Goal: Communication & Community: Answer question/provide support

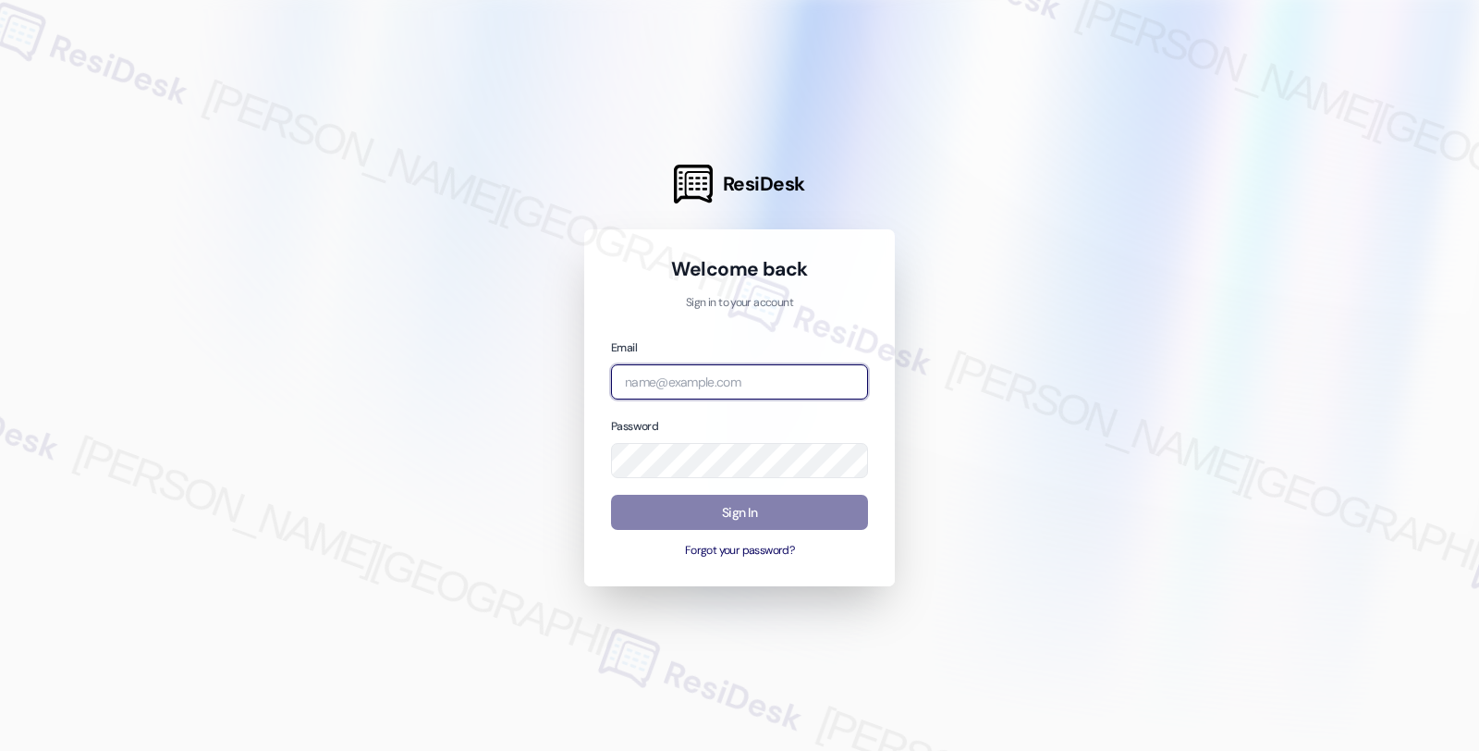
click at [670, 391] on input "email" at bounding box center [739, 382] width 257 height 36
type input "automated-surveys-twelve_rivers_management-fides.[PERSON_NAME]@twelve_rivers_[D…"
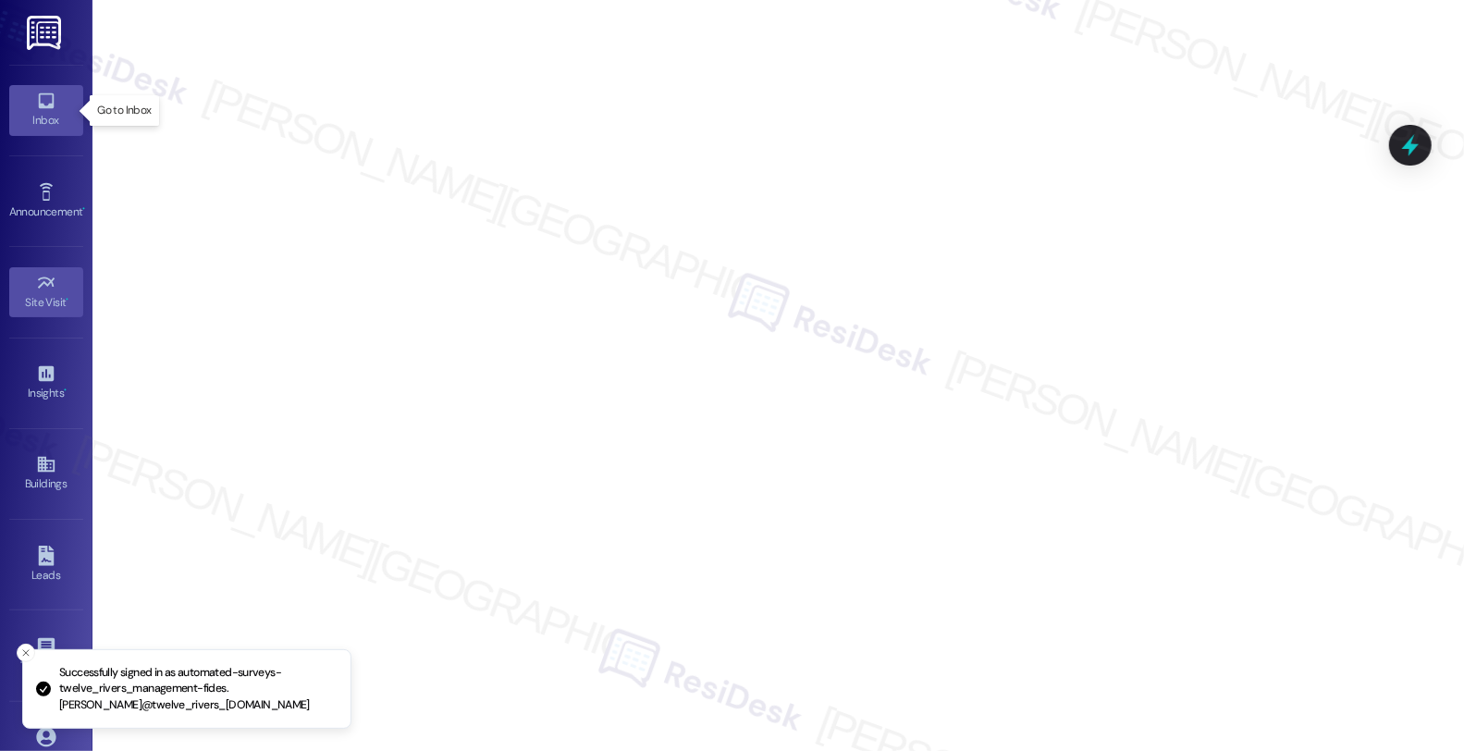
click at [24, 109] on link "Inbox" at bounding box center [46, 110] width 74 height 50
